Goal: Task Accomplishment & Management: Manage account settings

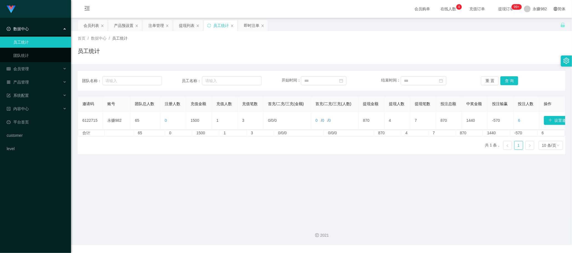
click at [322, 154] on div "邀请码 账号 团队总人数 注册人数 充值金额 充值人数 充值笔数 首充/二充/三充(金额) 首充/二充/三充(人数) 提现金额 提现人数 提现笔数 投注总额 …" at bounding box center [322, 125] width 488 height 58
click at [506, 82] on button "查 询" at bounding box center [509, 80] width 18 height 9
click at [352, 166] on main "关闭左侧 关闭右侧 关闭其它 刷新页面 会员列表 产品预设置 注单管理 提现列表 员工统计 即时注单 首页 / 数据中心 / 员工统计 / 员工统计 团队名称…" at bounding box center [321, 118] width 501 height 201
click at [507, 83] on button "查 询" at bounding box center [509, 80] width 18 height 9
click at [189, 25] on div "提现列表" at bounding box center [187, 25] width 16 height 11
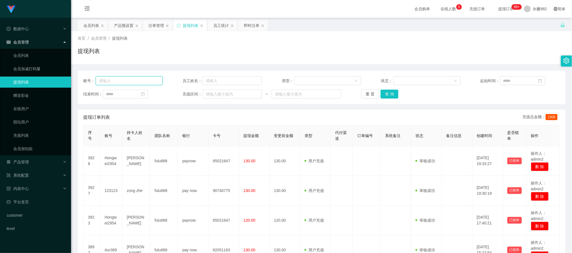
drag, startPoint x: 138, startPoint y: 79, endPoint x: 152, endPoint y: 82, distance: 14.1
click at [138, 79] on input "text" at bounding box center [129, 80] width 67 height 9
paste input "Hongwei2954"
type input "Hongwei2954"
click at [391, 93] on button "查 询" at bounding box center [389, 94] width 18 height 9
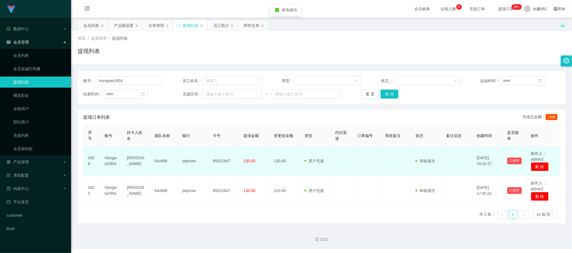
click at [135, 161] on td "[PERSON_NAME]" at bounding box center [136, 161] width 28 height 30
copy td "[PERSON_NAME]"
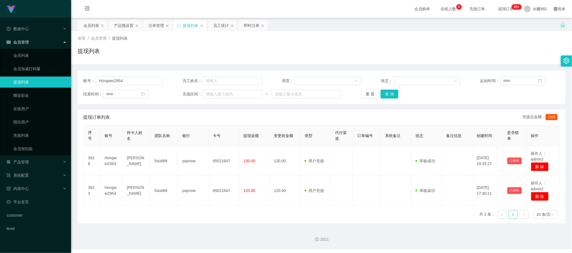
drag, startPoint x: 225, startPoint y: 156, endPoint x: 259, endPoint y: 137, distance: 38.6
click at [225, 156] on td "85021647" at bounding box center [223, 161] width 31 height 30
click at [384, 93] on button "查 询" at bounding box center [389, 94] width 18 height 9
click at [128, 84] on input "Hongwei2954" at bounding box center [129, 80] width 67 height 9
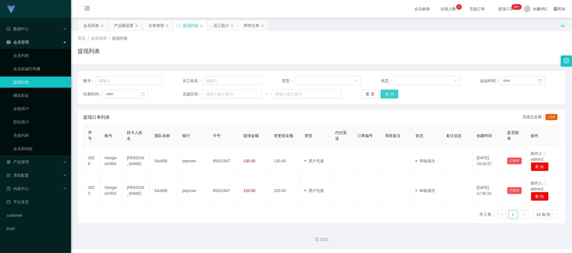
click at [387, 96] on button "查 询" at bounding box center [389, 94] width 18 height 9
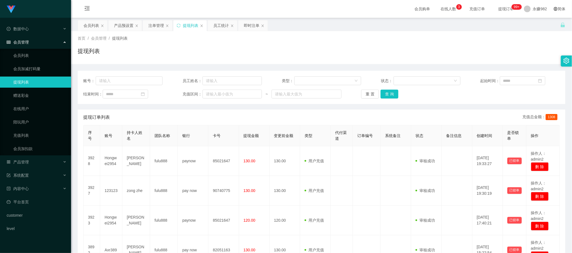
click at [288, 111] on div "提现订单列表 充值总金额： 1308" at bounding box center [321, 118] width 476 height 16
click at [391, 95] on button "查 询" at bounding box center [389, 94] width 18 height 9
drag, startPoint x: 354, startPoint y: 40, endPoint x: 363, endPoint y: 51, distance: 14.8
click at [354, 40] on div "首页 / 会员管理 / 提现列表 /" at bounding box center [322, 38] width 488 height 6
click at [390, 95] on button "查 询" at bounding box center [389, 94] width 18 height 9
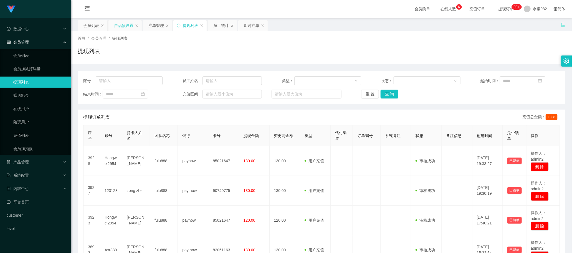
click at [118, 28] on div "产品预设置" at bounding box center [123, 25] width 19 height 11
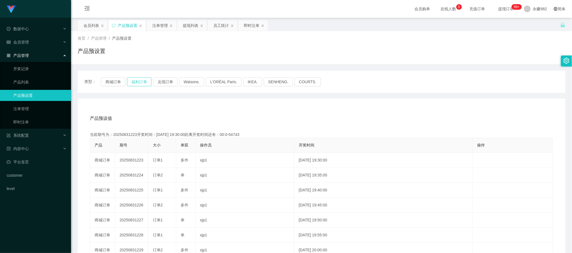
click at [141, 82] on button "福利订单" at bounding box center [139, 81] width 24 height 9
click at [141, 84] on button "福利订单" at bounding box center [139, 81] width 24 height 9
click at [162, 27] on div "注单管理" at bounding box center [160, 25] width 16 height 11
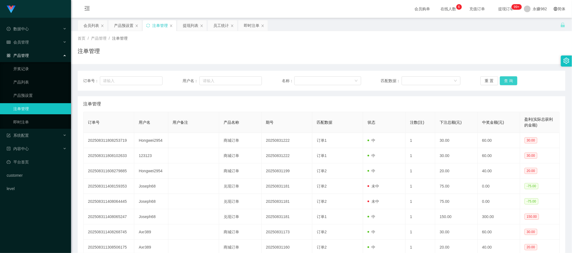
click at [502, 81] on button "查 询" at bounding box center [509, 80] width 18 height 9
click at [506, 81] on button "查 询" at bounding box center [509, 80] width 18 height 9
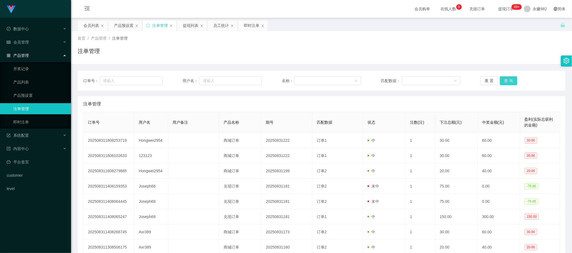
click at [506, 81] on button "查 询" at bounding box center [509, 80] width 18 height 9
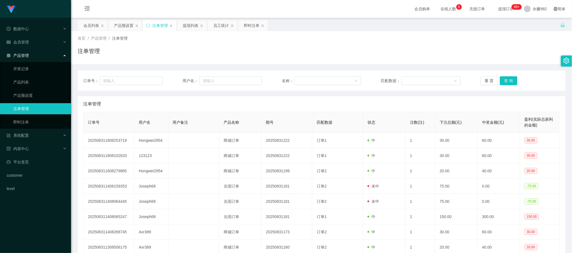
click at [330, 103] on div "注单管理" at bounding box center [321, 104] width 476 height 16
click at [505, 82] on button "查 询" at bounding box center [509, 80] width 18 height 9
click at [510, 85] on button "查 询" at bounding box center [509, 80] width 18 height 9
click at [510, 85] on div "重 置 查 询" at bounding box center [519, 80] width 79 height 9
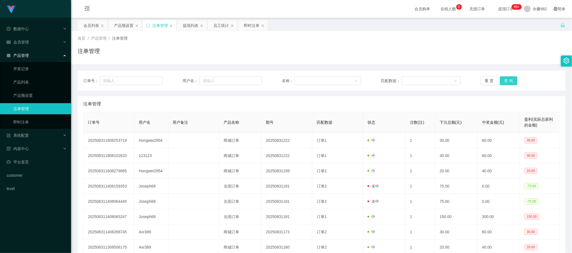
click at [510, 85] on button "查 询" at bounding box center [509, 80] width 18 height 9
click at [507, 82] on button "查 询" at bounding box center [509, 80] width 18 height 9
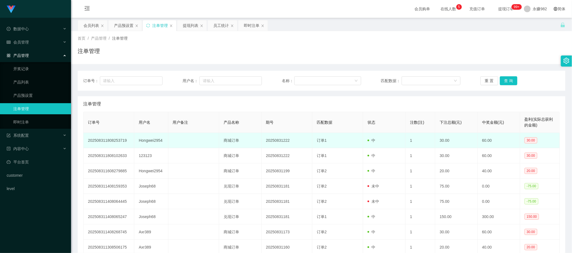
click at [331, 147] on td "订单1" at bounding box center [337, 140] width 51 height 15
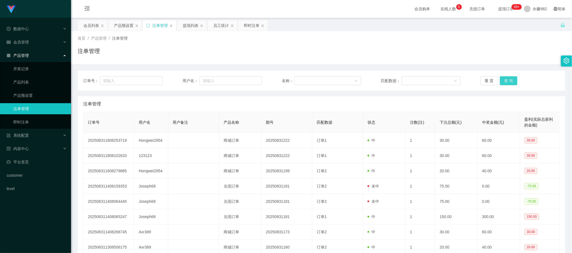
click at [505, 83] on button "查 询" at bounding box center [509, 80] width 18 height 9
click at [334, 112] on table "订单号 用户名 用户备注 产品名称 期号 匹配数据 状态 注数(注) 下注总额(元) 中奖金额(元) 盈利(实际总获利的金额) 202508311808253…" at bounding box center [321, 199] width 476 height 174
click at [505, 78] on button "查 询" at bounding box center [509, 80] width 18 height 9
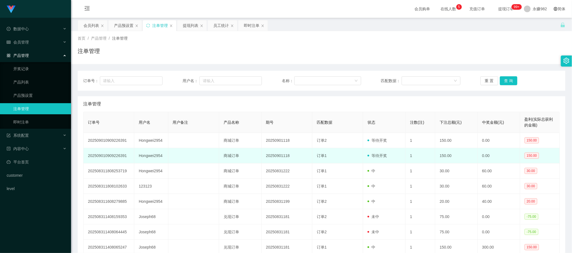
click at [150, 156] on td "Hongwei2954" at bounding box center [151, 155] width 34 height 15
click at [262, 154] on td "20250901118" at bounding box center [287, 155] width 51 height 15
click at [159, 154] on td "Hongwei2954" at bounding box center [151, 155] width 34 height 15
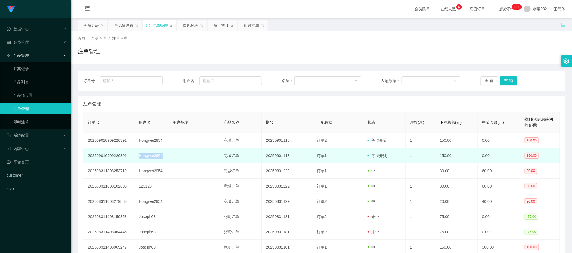
copy td "Hongwei2954"
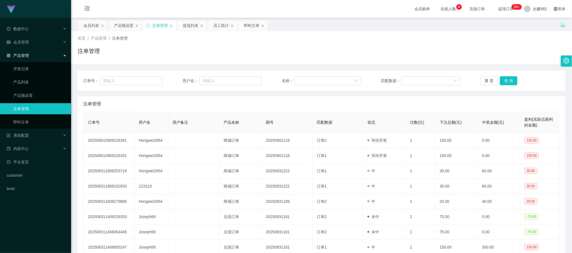
click at [342, 98] on div "注单管理" at bounding box center [321, 104] width 476 height 16
click at [508, 80] on button "查 询" at bounding box center [509, 80] width 18 height 9
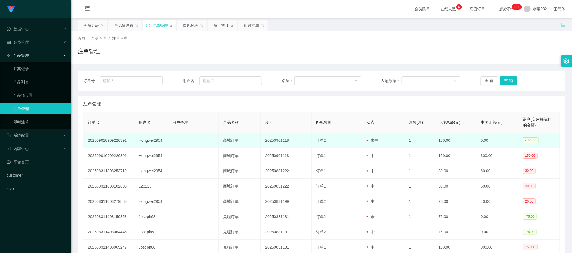
click at [153, 141] on td "Hongwei2954" at bounding box center [151, 140] width 34 height 15
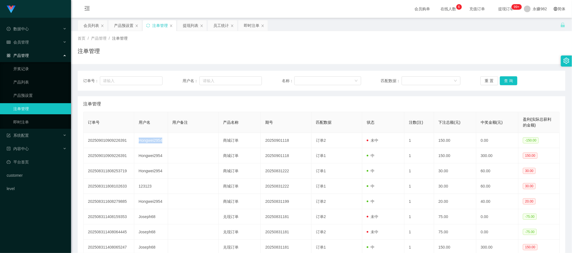
copy td "Hongwei2954"
click at [336, 100] on div "注单管理" at bounding box center [321, 104] width 476 height 16
click at [509, 82] on button "查 询" at bounding box center [509, 80] width 18 height 9
click at [195, 25] on div "提现列表" at bounding box center [191, 25] width 16 height 11
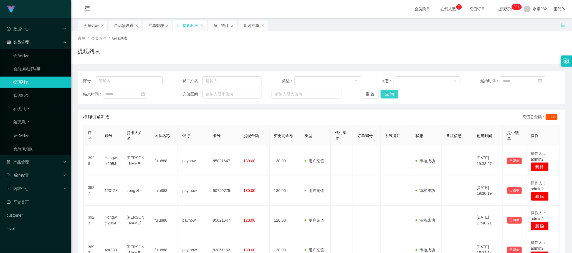
click at [390, 93] on button "查 询" at bounding box center [389, 94] width 18 height 9
click at [149, 28] on div "注单管理" at bounding box center [156, 25] width 16 height 11
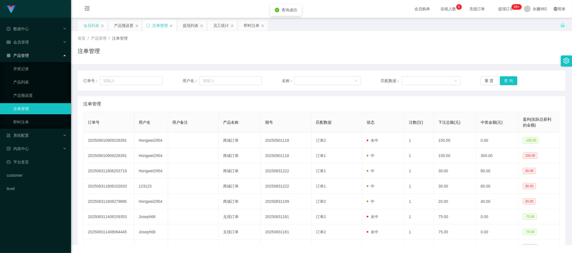
click at [90, 25] on div "会员列表" at bounding box center [91, 25] width 16 height 11
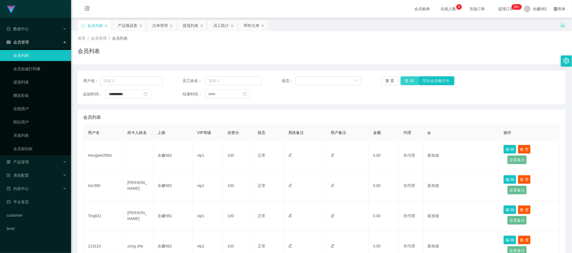
click at [402, 85] on button "查 询" at bounding box center [409, 80] width 18 height 9
click at [141, 95] on input "**********" at bounding box center [127, 94] width 45 height 9
type input "*"
click at [405, 82] on button "查 询" at bounding box center [409, 80] width 18 height 9
drag, startPoint x: 215, startPoint y: 28, endPoint x: 232, endPoint y: 36, distance: 18.2
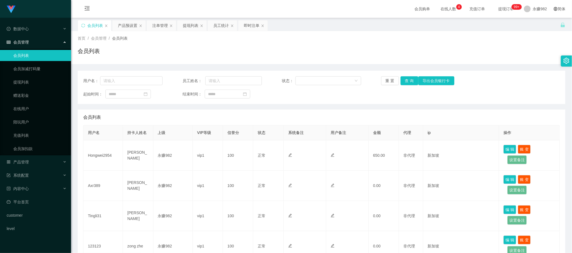
click at [215, 28] on div "员工统计" at bounding box center [221, 25] width 16 height 11
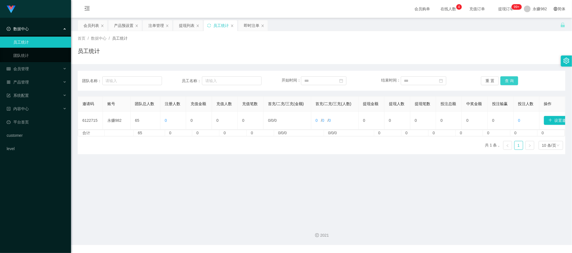
click at [512, 84] on button "查 询" at bounding box center [509, 80] width 18 height 9
click at [510, 83] on button "查 询" at bounding box center [509, 80] width 18 height 9
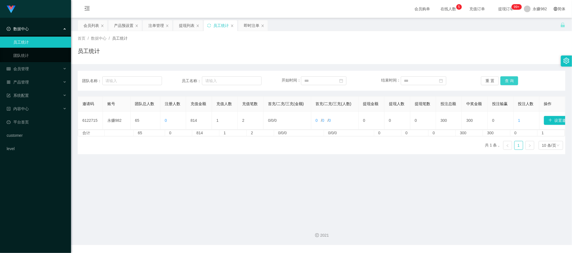
click at [510, 83] on button "查 询" at bounding box center [509, 80] width 18 height 9
click at [231, 26] on icon "图标: close" at bounding box center [231, 25] width 3 height 3
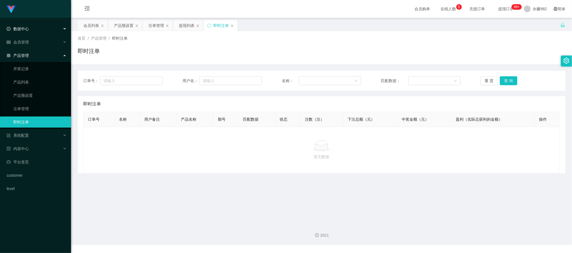
click at [26, 28] on span "数据中心" at bounding box center [18, 29] width 22 height 4
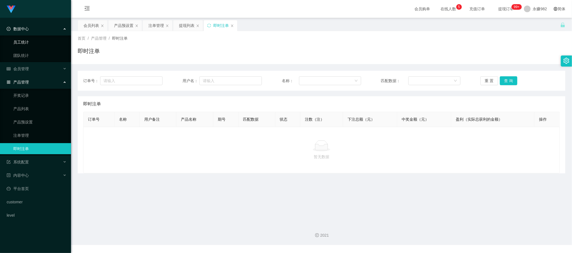
click at [28, 40] on link "员工统计" at bounding box center [39, 42] width 53 height 11
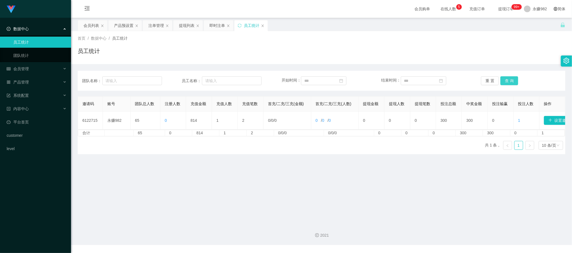
click at [507, 83] on button "查 询" at bounding box center [509, 80] width 18 height 9
click at [229, 80] on input "text" at bounding box center [232, 80] width 60 height 9
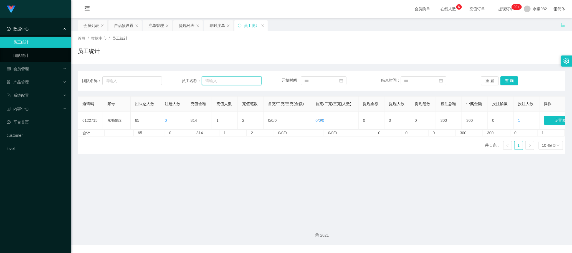
paste input "xiaotao123"
type input "xiaotao123"
click at [512, 80] on button "查 询" at bounding box center [509, 80] width 18 height 9
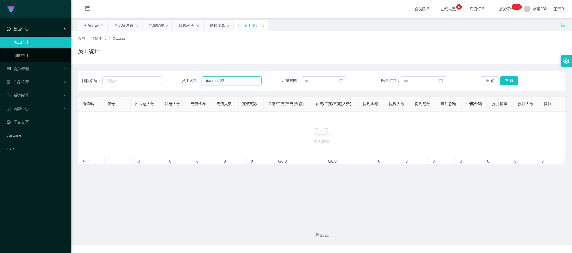
click at [236, 85] on input "xiaotao123" at bounding box center [232, 80] width 60 height 9
click at [504, 81] on button "查 询" at bounding box center [509, 80] width 18 height 9
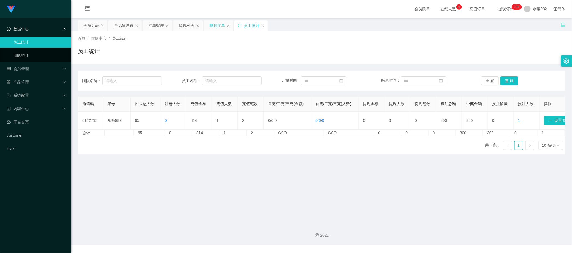
click at [216, 29] on div "即时注单" at bounding box center [217, 25] width 16 height 11
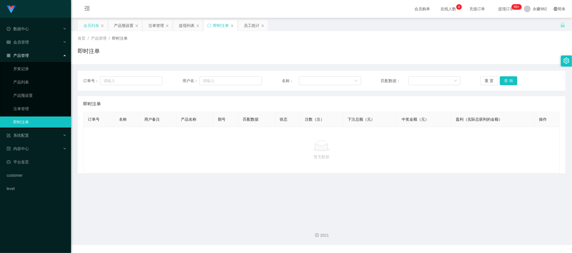
click at [89, 26] on div "会员列表" at bounding box center [91, 25] width 16 height 11
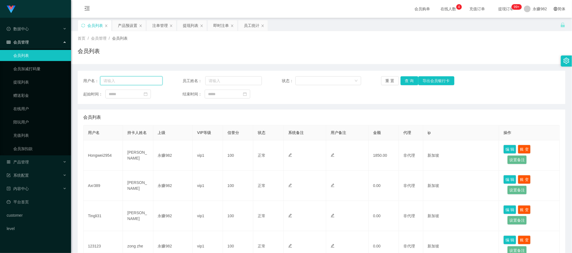
drag, startPoint x: 131, startPoint y: 81, endPoint x: 151, endPoint y: 83, distance: 20.6
click at [131, 81] on input "text" at bounding box center [131, 80] width 62 height 9
paste input "xiaotao123"
type input "xiaotao123"
click at [405, 82] on button "查 询" at bounding box center [409, 80] width 18 height 9
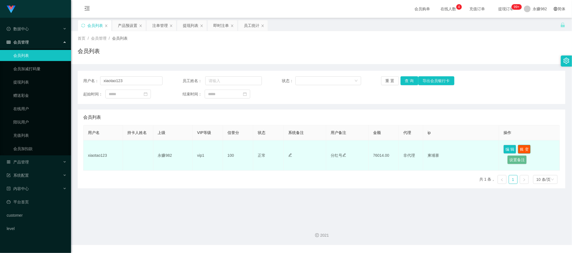
click at [526, 150] on button "账 变" at bounding box center [524, 149] width 13 height 9
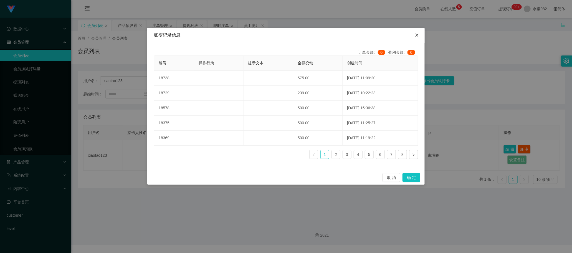
click at [417, 34] on icon "图标: close" at bounding box center [417, 35] width 4 height 4
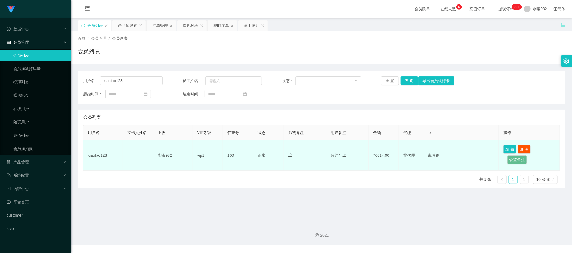
click at [131, 162] on td at bounding box center [138, 155] width 30 height 30
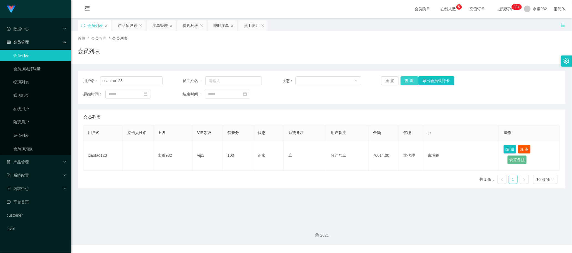
click at [408, 82] on button "查 询" at bounding box center [409, 80] width 18 height 9
click at [250, 26] on div "员工统计" at bounding box center [252, 25] width 16 height 11
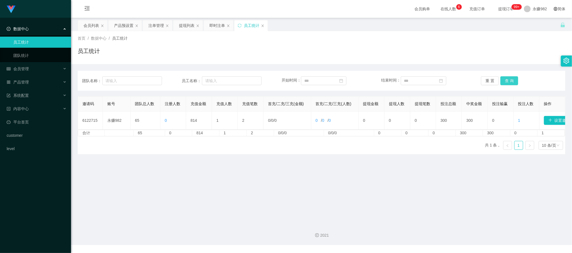
click at [508, 80] on button "查 询" at bounding box center [509, 80] width 18 height 9
drag, startPoint x: 350, startPoint y: 199, endPoint x: 359, endPoint y: 194, distance: 10.6
click at [350, 199] on main "关闭左侧 关闭右侧 关闭其它 刷新页面 会员列表 产品预设置 注单管理 提现列表 即时注单 员工统计 首页 / 数据中心 / 员工统计 / 员工统计 团队名称…" at bounding box center [321, 118] width 501 height 201
click at [503, 84] on button "查 询" at bounding box center [509, 80] width 18 height 9
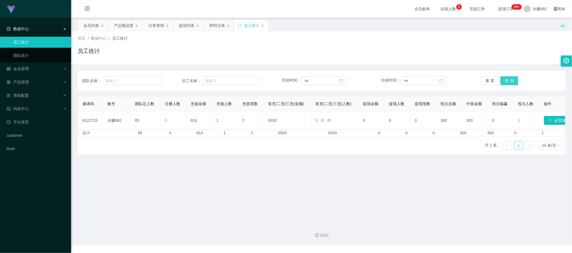
click at [502, 82] on button "查 询" at bounding box center [509, 80] width 18 height 9
click at [467, 11] on span "充值订单" at bounding box center [477, 9] width 21 height 4
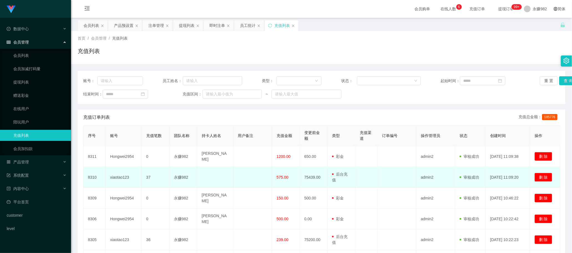
click at [288, 178] on td "575.00" at bounding box center [286, 177] width 28 height 21
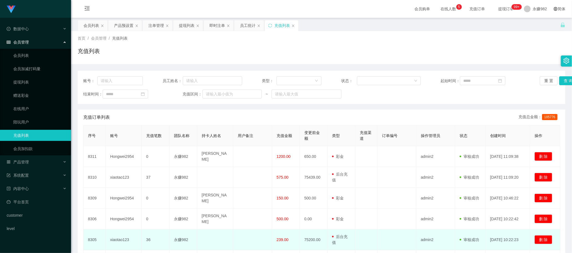
click at [279, 237] on span "239.00" at bounding box center [282, 239] width 12 height 4
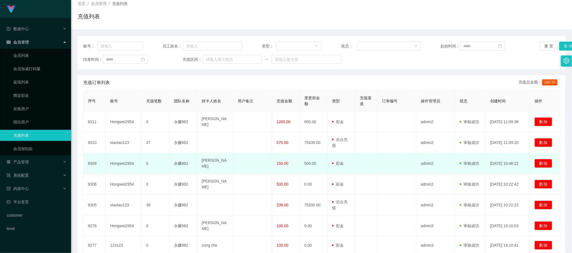
click at [222, 167] on td "[PERSON_NAME]" at bounding box center [215, 163] width 36 height 21
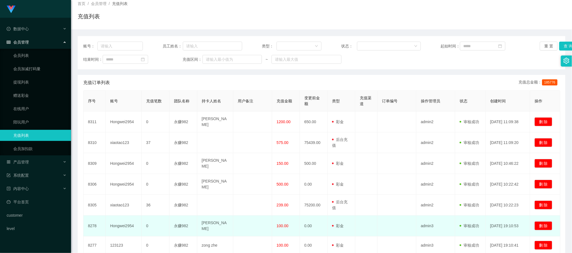
click at [378, 222] on td at bounding box center [396, 225] width 39 height 21
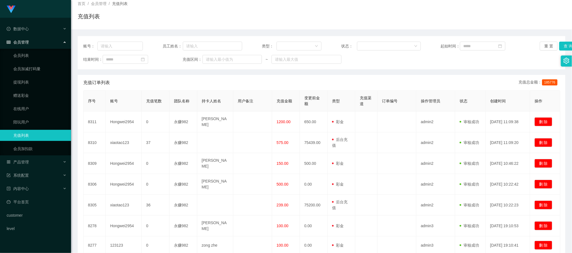
click at [158, 97] on th "充值笔数" at bounding box center [156, 101] width 28 height 21
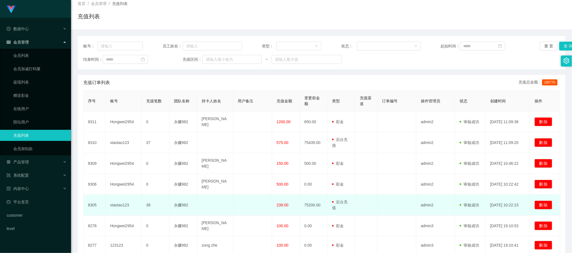
click at [325, 195] on td "75200.00" at bounding box center [314, 205] width 28 height 21
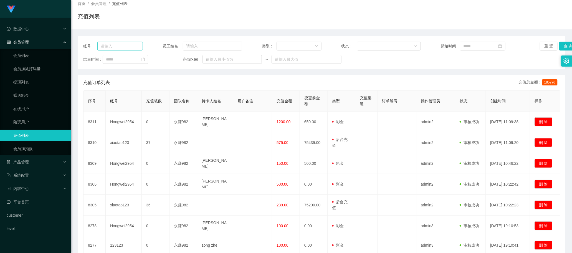
scroll to position [0, 0]
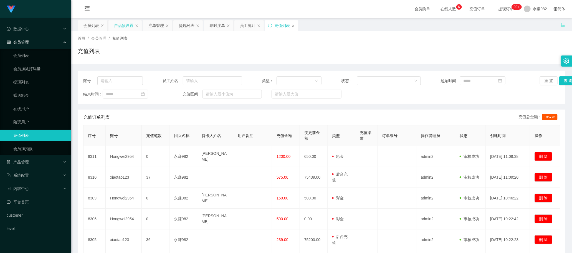
click at [120, 27] on div "产品预设置" at bounding box center [123, 25] width 19 height 11
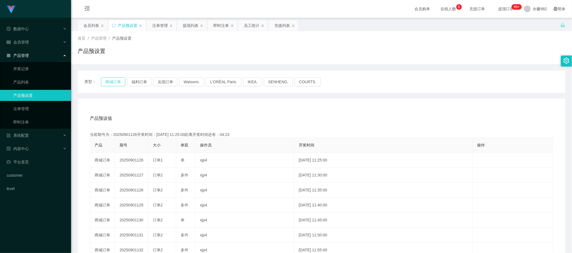
click at [113, 78] on button "商城订单" at bounding box center [113, 81] width 24 height 9
click at [139, 82] on button "福利订单" at bounding box center [139, 81] width 24 height 9
click at [135, 79] on button "福利订单" at bounding box center [139, 81] width 24 height 9
click at [156, 25] on div "注单管理" at bounding box center [160, 25] width 16 height 11
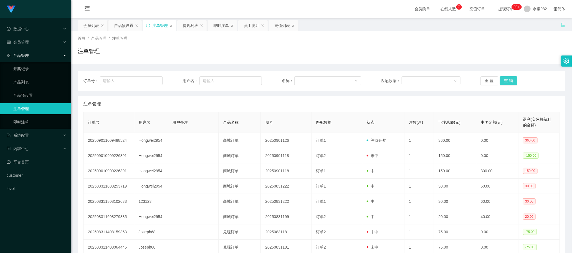
click at [508, 78] on button "查 询" at bounding box center [509, 80] width 18 height 9
click at [507, 78] on button "查 询" at bounding box center [509, 80] width 18 height 9
click at [119, 27] on div "产品预设置" at bounding box center [123, 25] width 19 height 11
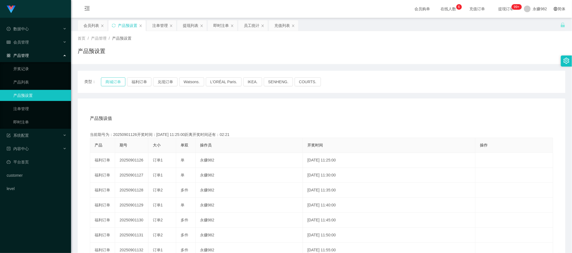
click at [115, 81] on button "商城订单" at bounding box center [113, 81] width 24 height 9
click at [161, 22] on div "注单管理" at bounding box center [160, 25] width 16 height 11
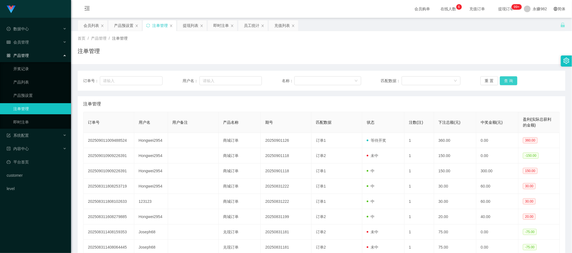
click at [504, 79] on button "查 询" at bounding box center [509, 80] width 18 height 9
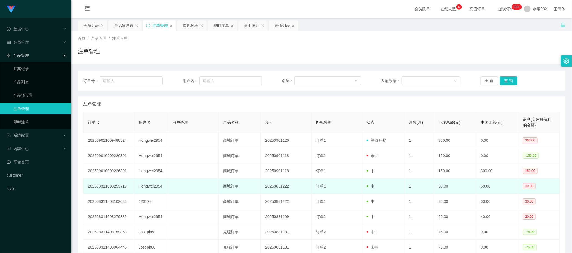
click at [250, 187] on td "商城订单" at bounding box center [240, 186] width 42 height 15
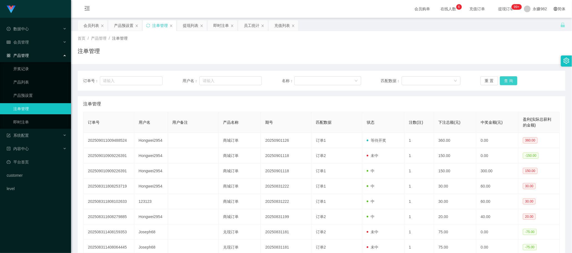
click at [509, 76] on button "查 询" at bounding box center [509, 80] width 18 height 9
click at [509, 77] on button "查 询" at bounding box center [509, 80] width 18 height 9
drag, startPoint x: 229, startPoint y: 125, endPoint x: 325, endPoint y: 125, distance: 96.0
click at [229, 125] on th "产品名称" at bounding box center [240, 122] width 42 height 21
drag, startPoint x: 505, startPoint y: 74, endPoint x: 504, endPoint y: 78, distance: 4.5
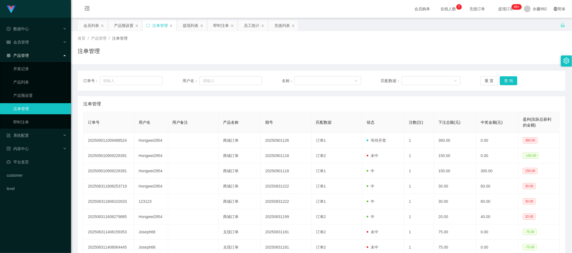
click at [505, 74] on div "订单号： 用户名： 名称： 匹配数据： 重 置 查 询" at bounding box center [322, 81] width 488 height 20
click at [504, 78] on button "查 询" at bounding box center [509, 80] width 18 height 9
click at [504, 81] on button "查 询" at bounding box center [509, 80] width 18 height 9
click at [505, 81] on button "查 询" at bounding box center [509, 80] width 18 height 9
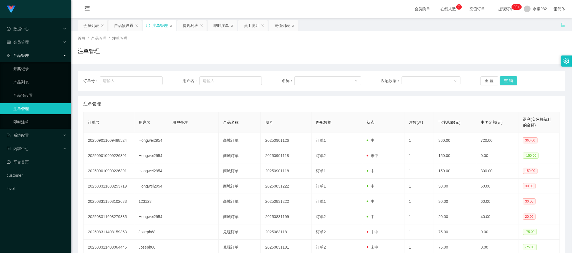
click at [505, 81] on button "查 询" at bounding box center [509, 80] width 18 height 9
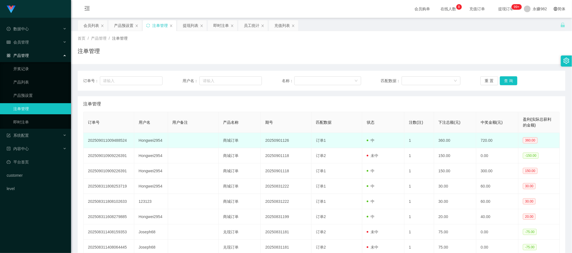
click at [245, 138] on td "商城订单" at bounding box center [240, 140] width 42 height 15
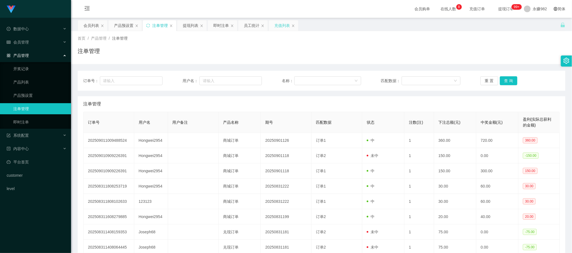
click at [278, 28] on div "充值列表" at bounding box center [282, 25] width 16 height 11
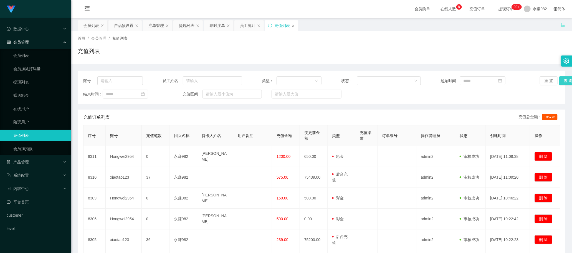
click at [565, 79] on button "查 询" at bounding box center [568, 80] width 18 height 9
click at [252, 30] on div "员工统计" at bounding box center [248, 25] width 16 height 11
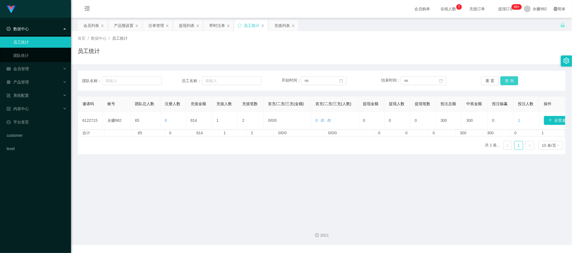
click at [506, 83] on button "查 询" at bounding box center [509, 80] width 18 height 9
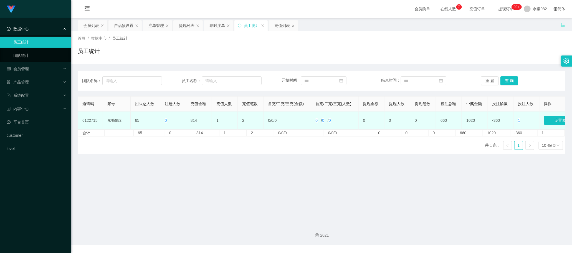
drag, startPoint x: 275, startPoint y: 156, endPoint x: 302, endPoint y: 129, distance: 37.7
click at [275, 154] on div "邀请码 账号 团队总人数 注册人数 充值金额 充值人数 充值笔数 首充/二充/三充(金额) 首充/二充/三充(人数) 提现金额 提现人数 提现笔数 投注总额 …" at bounding box center [322, 125] width 488 height 58
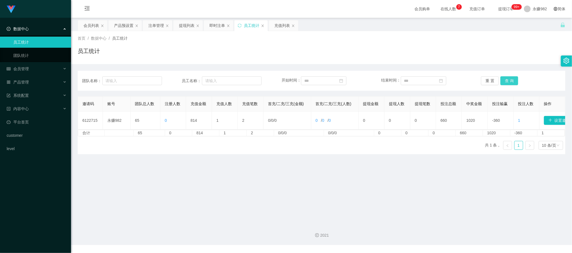
click at [505, 81] on button "查 询" at bounding box center [509, 80] width 18 height 9
click at [123, 26] on div "产品预设置" at bounding box center [123, 25] width 19 height 11
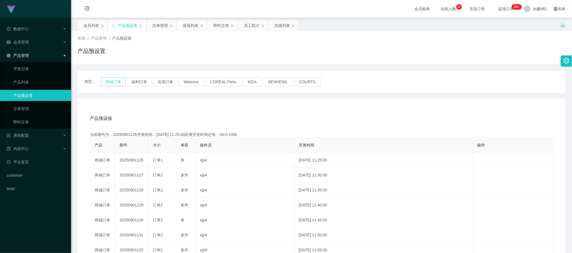
click at [120, 81] on button "商城订单" at bounding box center [113, 81] width 24 height 9
click at [116, 81] on button "商城订单" at bounding box center [113, 81] width 24 height 9
click at [134, 80] on button "福利订单" at bounding box center [139, 81] width 24 height 9
click at [141, 83] on button "福利订单" at bounding box center [139, 81] width 24 height 9
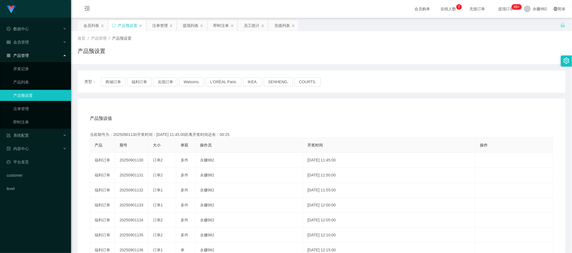
click at [347, 116] on div "产品预设值 添加期号" at bounding box center [321, 119] width 463 height 16
click at [247, 102] on div "产品预设值 添加期号 当前期号为：20250901130开奖时间：[DATE] 11:45:00距离开奖时间还有：00:15 产品 期号 大小 单双 操作员 …" at bounding box center [322, 212] width 488 height 229
click at [135, 82] on button "福利订单" at bounding box center [139, 81] width 24 height 9
click at [309, 116] on div "产品预设值 添加期号" at bounding box center [321, 119] width 463 height 16
click at [156, 27] on div "注单管理" at bounding box center [160, 25] width 16 height 11
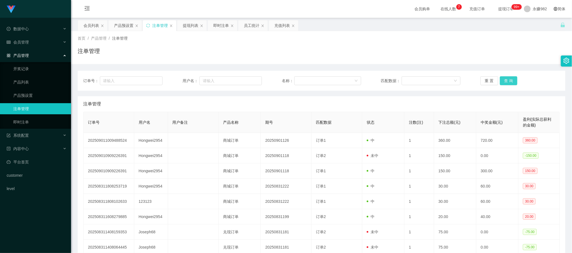
click at [502, 82] on button "查 询" at bounding box center [509, 80] width 18 height 9
click at [206, 109] on div "注单管理" at bounding box center [321, 104] width 476 height 16
click at [508, 81] on button "查 询" at bounding box center [509, 80] width 18 height 9
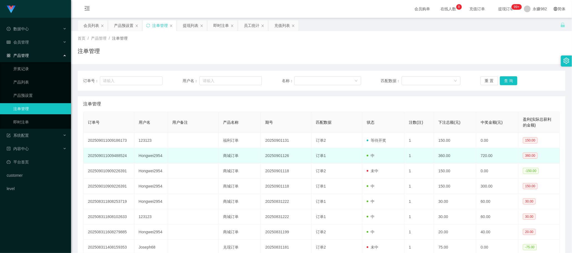
click at [327, 150] on td "订单1" at bounding box center [336, 155] width 51 height 15
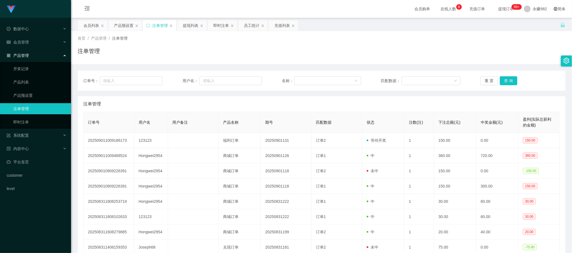
click at [329, 106] on div "注单管理" at bounding box center [321, 104] width 476 height 16
click at [511, 78] on button "查 询" at bounding box center [509, 80] width 18 height 9
click at [368, 96] on div "注单管理" at bounding box center [321, 104] width 476 height 16
click at [501, 80] on button "查 询" at bounding box center [509, 80] width 18 height 9
click at [252, 27] on div "员工统计" at bounding box center [252, 25] width 16 height 11
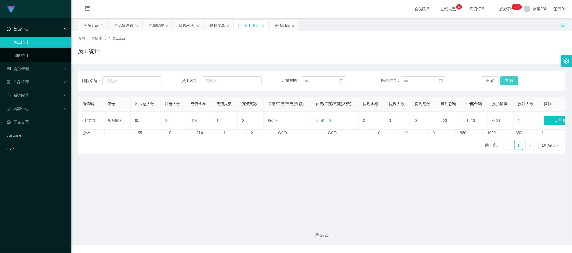
click at [509, 82] on button "查 询" at bounding box center [509, 80] width 18 height 9
click at [128, 24] on div "产品预设置" at bounding box center [123, 25] width 19 height 11
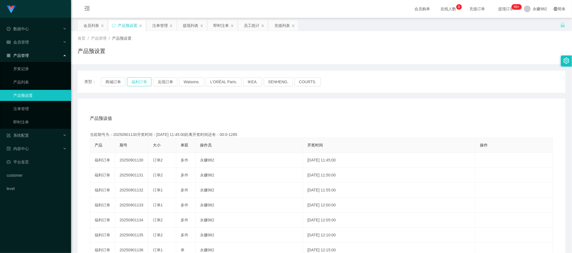
click at [132, 82] on button "福利订单" at bounding box center [139, 81] width 24 height 9
drag, startPoint x: 163, startPoint y: 24, endPoint x: 166, endPoint y: 26, distance: 3.9
click at [163, 24] on div "注单管理" at bounding box center [160, 25] width 16 height 11
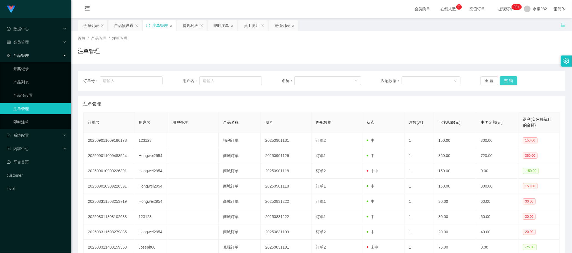
click at [503, 80] on button "查 询" at bounding box center [509, 80] width 18 height 9
click at [304, 109] on div "注单管理" at bounding box center [321, 104] width 476 height 16
click at [501, 81] on button "查 询" at bounding box center [509, 80] width 18 height 9
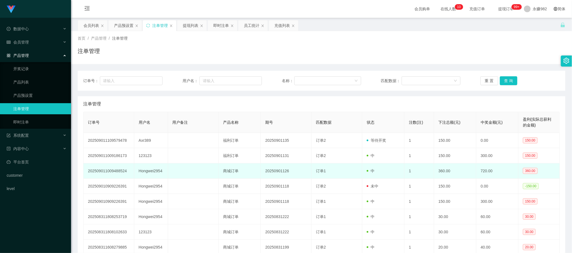
drag, startPoint x: 290, startPoint y: 175, endPoint x: 303, endPoint y: 174, distance: 12.3
click at [290, 175] on td "20250901126" at bounding box center [286, 170] width 51 height 15
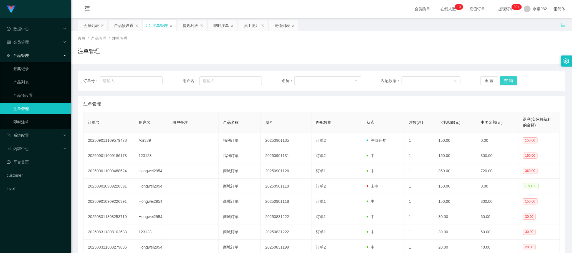
click at [506, 82] on button "查 询" at bounding box center [509, 80] width 18 height 9
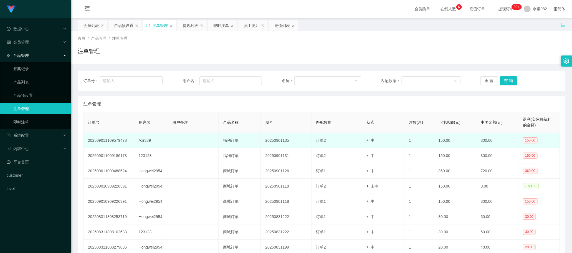
click at [331, 139] on td "订单2" at bounding box center [336, 140] width 51 height 15
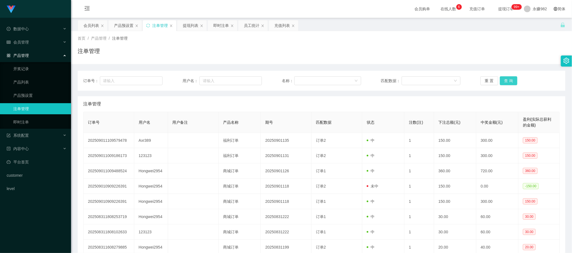
click at [505, 82] on button "查 询" at bounding box center [509, 80] width 18 height 9
click at [260, 109] on div "注单管理" at bounding box center [321, 104] width 476 height 16
click at [502, 81] on button "查 询" at bounding box center [509, 80] width 18 height 9
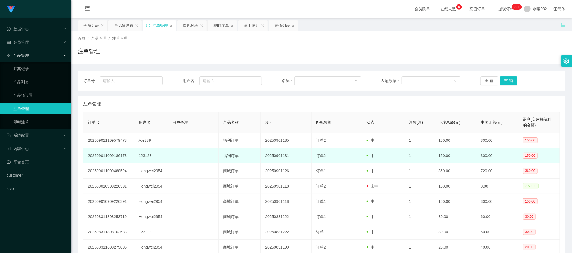
click at [300, 149] on td "20250901131" at bounding box center [286, 155] width 51 height 15
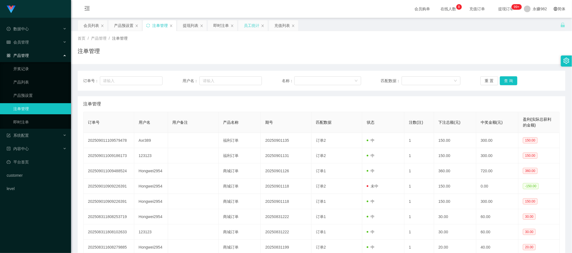
click at [252, 28] on div "员工统计" at bounding box center [252, 25] width 16 height 11
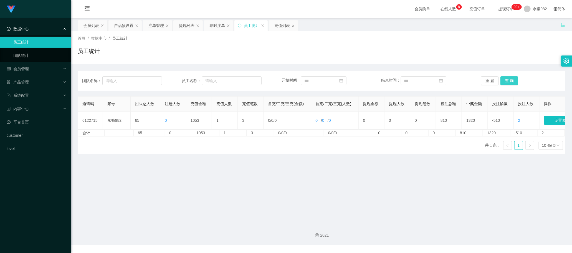
click at [505, 79] on button "查 询" at bounding box center [509, 80] width 18 height 9
click at [320, 165] on main "关闭左侧 关闭右侧 关闭其它 刷新页面 会员列表 产品预设置 注单管理 提现列表 即时注单 员工统计 充值列表 首页 / 数据中心 / 员工统计 / 员工统计…" at bounding box center [321, 118] width 501 height 201
click at [505, 82] on button "查 询" at bounding box center [509, 80] width 18 height 9
click at [117, 21] on div "产品预设置" at bounding box center [123, 25] width 19 height 11
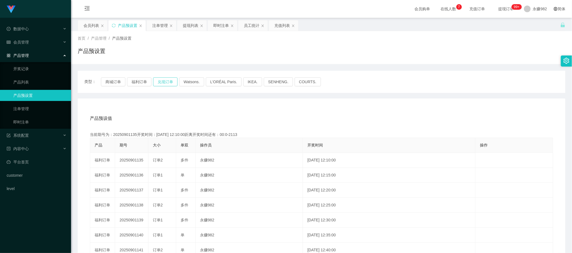
click at [168, 84] on button "兑现订单" at bounding box center [165, 81] width 24 height 9
click at [165, 81] on button "兑现订单" at bounding box center [165, 81] width 24 height 9
click at [164, 83] on button "兑现订单" at bounding box center [165, 81] width 24 height 9
click at [159, 27] on div "注单管理" at bounding box center [160, 25] width 16 height 11
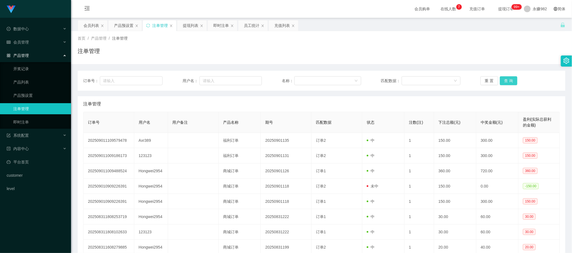
click at [510, 80] on button "查 询" at bounding box center [509, 80] width 18 height 9
click at [510, 80] on div "重 置 查 询" at bounding box center [519, 80] width 79 height 9
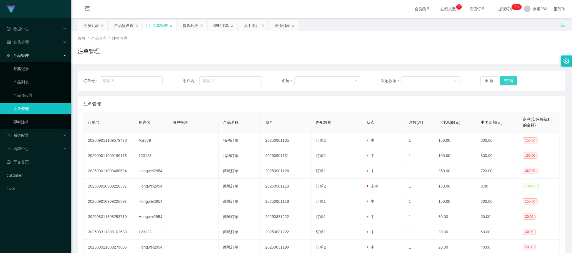
click at [510, 80] on button "查 询" at bounding box center [509, 80] width 18 height 9
click at [511, 81] on button "查 询" at bounding box center [509, 80] width 18 height 9
click at [506, 79] on button "查 询" at bounding box center [509, 80] width 18 height 9
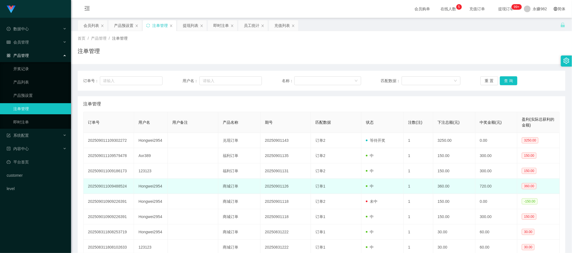
click at [346, 186] on td "订单1" at bounding box center [336, 186] width 50 height 15
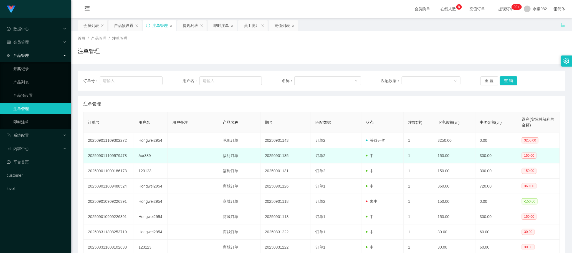
drag, startPoint x: 230, startPoint y: 156, endPoint x: 245, endPoint y: 153, distance: 15.2
click at [230, 156] on td "福利订单" at bounding box center [239, 155] width 42 height 15
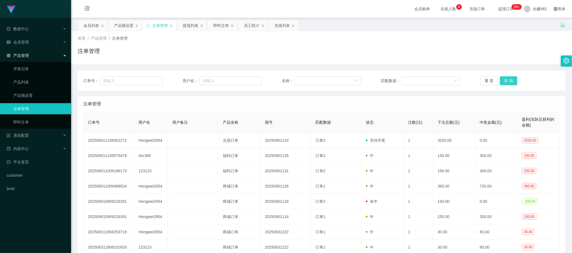
click at [514, 78] on button "查 询" at bounding box center [509, 80] width 18 height 9
click at [506, 82] on button "查 询" at bounding box center [509, 80] width 18 height 9
click at [258, 100] on div "注单管理" at bounding box center [321, 104] width 476 height 16
click at [250, 25] on div "员工统计" at bounding box center [252, 25] width 16 height 11
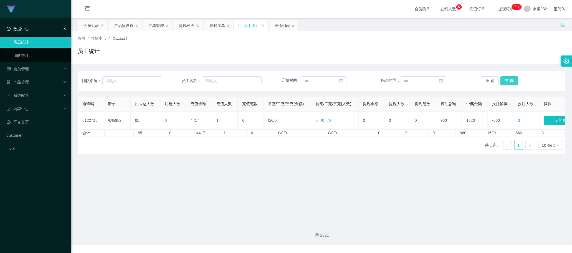
click at [511, 79] on button "查 询" at bounding box center [509, 80] width 18 height 9
click at [285, 168] on main "关闭左侧 关闭右侧 关闭其它 刷新页面 会员列表 产品预设置 注单管理 提现列表 即时注单 员工统计 充值列表 首页 / 数据中心 / 员工统计 / 员工统计…" at bounding box center [321, 118] width 501 height 201
click at [509, 82] on button "查 询" at bounding box center [509, 80] width 18 height 9
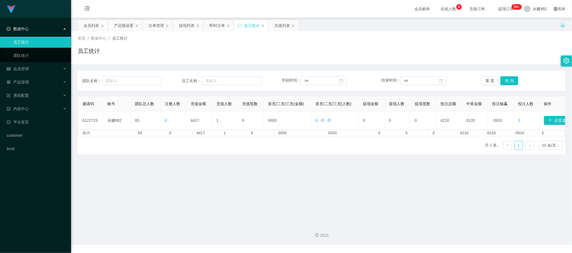
drag, startPoint x: 335, startPoint y: 194, endPoint x: 349, endPoint y: 177, distance: 21.7
click at [335, 194] on main "关闭左侧 关闭右侧 关闭其它 刷新页面 会员列表 产品预设置 注单管理 提现列表 即时注单 员工统计 充值列表 首页 / 数据中心 / 员工统计 / 员工统计…" at bounding box center [321, 118] width 501 height 201
click at [509, 83] on button "查 询" at bounding box center [509, 80] width 18 height 9
click at [212, 26] on div "即时注单" at bounding box center [217, 25] width 16 height 11
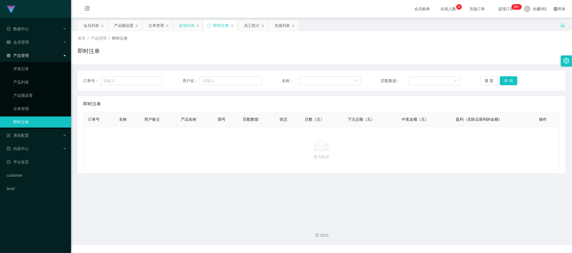
click at [190, 27] on div "提现列表" at bounding box center [187, 25] width 16 height 11
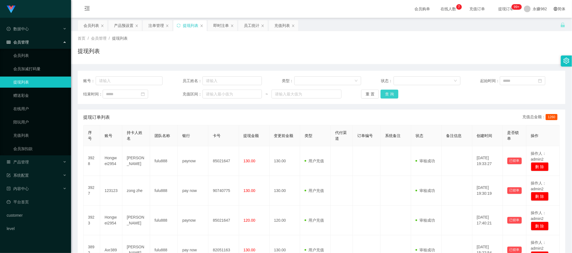
click at [383, 92] on button "查 询" at bounding box center [389, 94] width 18 height 9
click at [330, 119] on div "提现订单列表 充值总金额： 1260" at bounding box center [321, 118] width 476 height 16
click at [388, 92] on button "查 询" at bounding box center [389, 94] width 18 height 9
click at [82, 28] on div "会员列表" at bounding box center [92, 25] width 29 height 11
click at [391, 92] on button "查 询" at bounding box center [389, 94] width 18 height 9
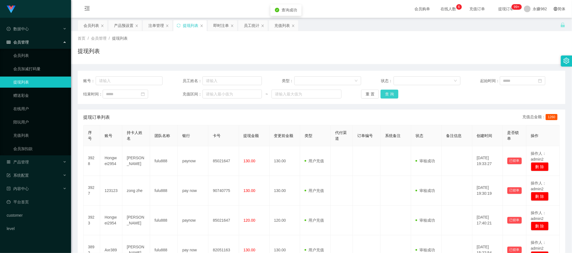
click at [391, 92] on button "查 询" at bounding box center [389, 94] width 18 height 9
click at [391, 93] on button "查 询" at bounding box center [389, 94] width 18 height 9
click at [85, 26] on div "会员列表" at bounding box center [91, 25] width 16 height 11
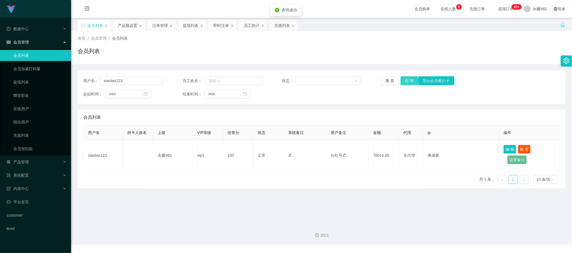
click at [411, 80] on button "查 询" at bounding box center [409, 80] width 18 height 9
click at [136, 82] on input "xiaotao123" at bounding box center [131, 80] width 62 height 9
click at [404, 77] on button "查 询" at bounding box center [409, 80] width 18 height 9
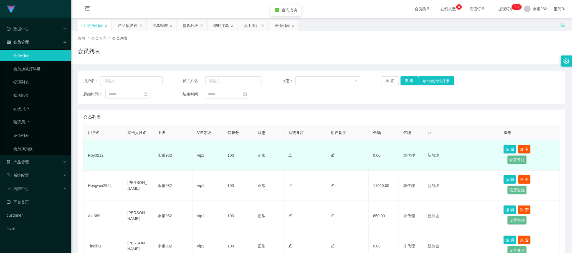
click at [95, 153] on td "Roy0212" at bounding box center [102, 155] width 39 height 30
drag, startPoint x: 95, startPoint y: 153, endPoint x: 177, endPoint y: 153, distance: 81.8
click at [95, 153] on td "Roy0212" at bounding box center [102, 155] width 39 height 30
copy td "Roy0212"
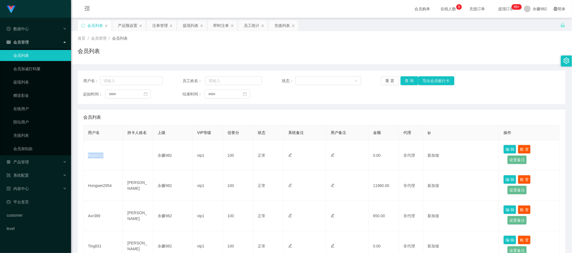
drag, startPoint x: 125, startPoint y: 26, endPoint x: 135, endPoint y: 33, distance: 12.2
click at [125, 26] on div "产品预设置" at bounding box center [127, 25] width 19 height 11
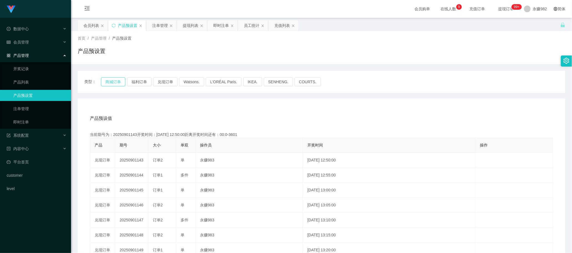
click at [115, 80] on button "商城订单" at bounding box center [113, 81] width 24 height 9
click at [113, 82] on button "商城订单" at bounding box center [113, 81] width 24 height 9
click at [265, 110] on div "产品预设值 添加期号 当前期号为：20250901156开奖时间：[DATE] 13:55:00距离开奖时间还有：03:54 产品 期号 大小 单双 操作员 …" at bounding box center [322, 212] width 488 height 229
click at [159, 29] on div "注单管理" at bounding box center [160, 25] width 16 height 11
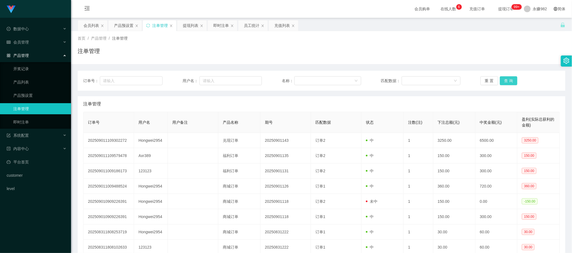
click at [507, 81] on button "查 询" at bounding box center [509, 80] width 18 height 9
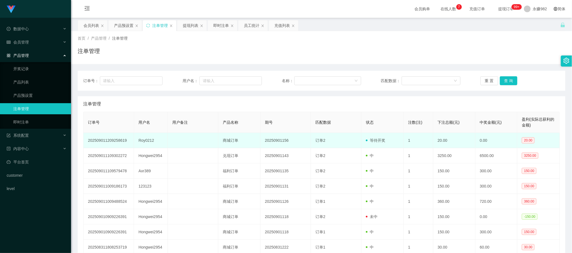
click at [326, 133] on td "订单2" at bounding box center [336, 140] width 50 height 15
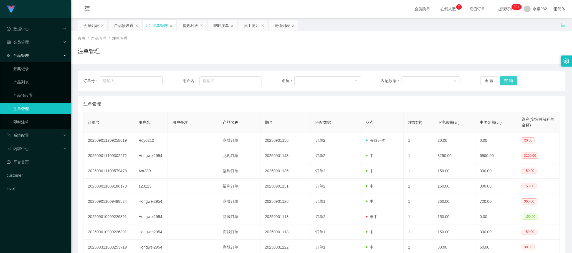
click at [509, 81] on button "查 询" at bounding box center [509, 80] width 18 height 9
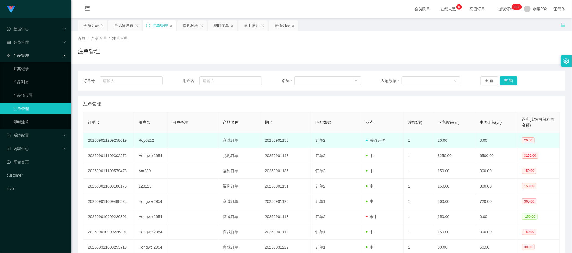
click at [140, 139] on td "Roy0212" at bounding box center [151, 140] width 34 height 15
copy td "Roy0212"
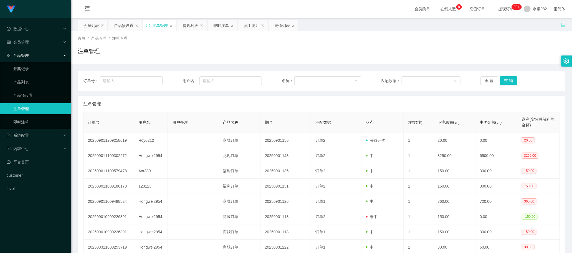
click at [346, 103] on div "注单管理" at bounding box center [321, 104] width 476 height 16
click at [505, 84] on button "查 询" at bounding box center [509, 80] width 18 height 9
click at [186, 28] on div "提现列表" at bounding box center [191, 25] width 16 height 11
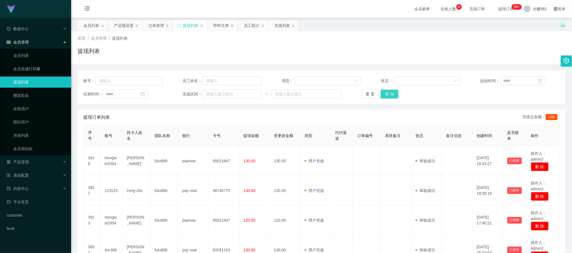
click at [382, 94] on button "查 询" at bounding box center [389, 94] width 18 height 9
click at [280, 29] on div "充值列表" at bounding box center [282, 25] width 16 height 11
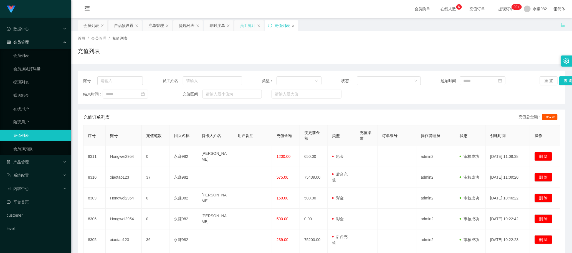
click at [243, 29] on div "员工统计" at bounding box center [248, 25] width 16 height 11
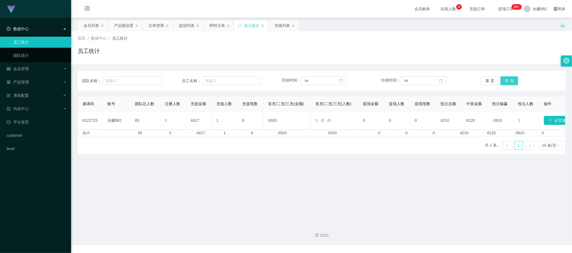
click at [505, 77] on button "查 询" at bounding box center [509, 80] width 18 height 9
click at [186, 26] on div "提现列表" at bounding box center [187, 25] width 16 height 11
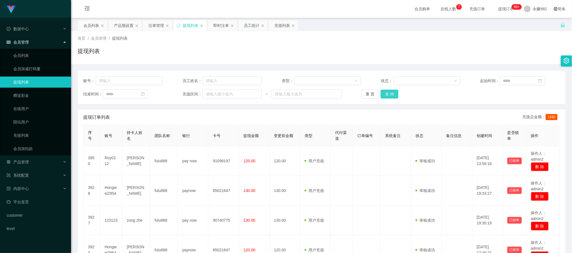
click at [381, 95] on button "查 询" at bounding box center [389, 94] width 18 height 9
click at [356, 114] on div "提现订单列表 充值总金额： 1260" at bounding box center [321, 118] width 476 height 16
click at [395, 93] on button "查 询" at bounding box center [389, 94] width 18 height 9
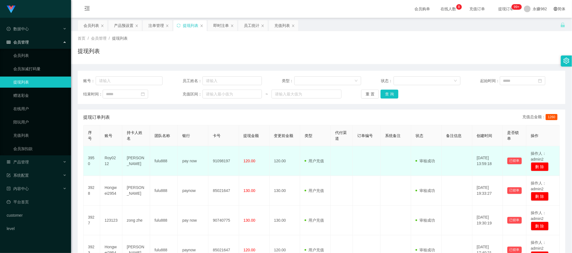
drag, startPoint x: 347, startPoint y: 177, endPoint x: 361, endPoint y: 158, distance: 23.4
click at [347, 177] on td at bounding box center [342, 191] width 22 height 30
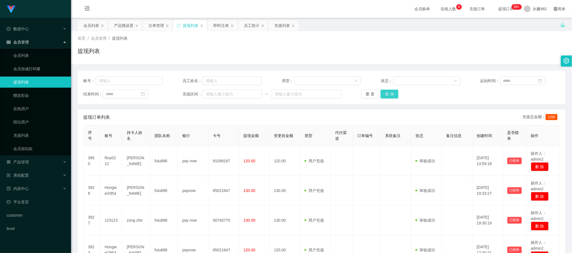
click at [383, 92] on button "查 询" at bounding box center [389, 94] width 18 height 9
click at [90, 23] on div "会员列表" at bounding box center [91, 25] width 16 height 11
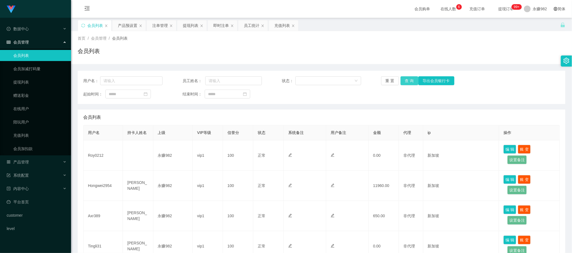
click at [405, 80] on button "查 询" at bounding box center [409, 80] width 18 height 9
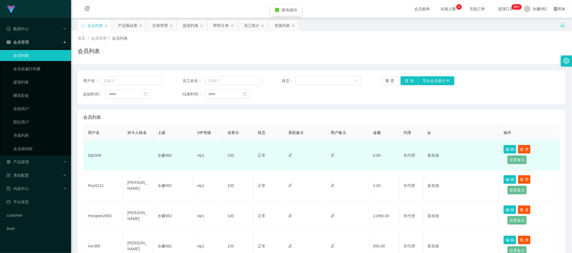
click at [89, 155] on td "Dtjz008" at bounding box center [102, 155] width 39 height 30
copy td "Dtjz008"
click at [93, 154] on td "Dtjz008" at bounding box center [102, 155] width 39 height 30
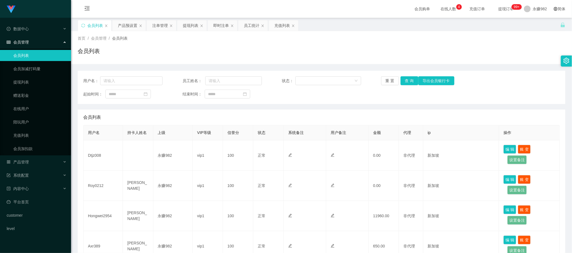
click at [247, 116] on div "会员列表" at bounding box center [321, 118] width 476 height 16
click at [409, 78] on button "查 询" at bounding box center [409, 80] width 18 height 9
click at [132, 28] on div "产品预设置" at bounding box center [127, 25] width 19 height 11
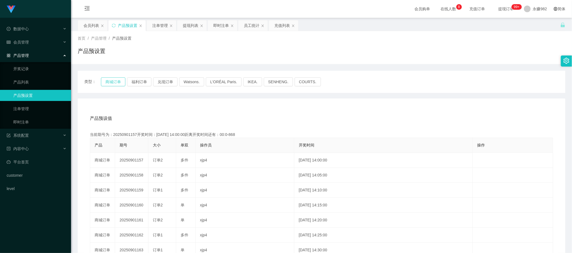
click at [120, 83] on button "商城订单" at bounding box center [113, 81] width 24 height 9
click at [118, 85] on button "商城订单" at bounding box center [113, 81] width 24 height 9
click at [157, 26] on div "注单管理" at bounding box center [160, 25] width 16 height 11
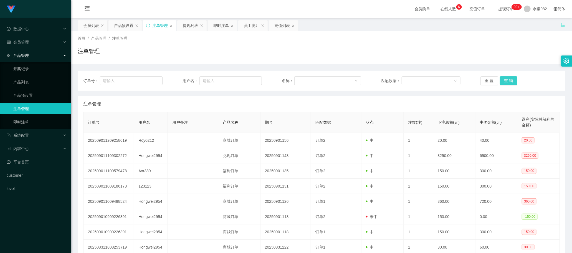
click at [505, 81] on button "查 询" at bounding box center [509, 80] width 18 height 9
drag, startPoint x: 300, startPoint y: 102, endPoint x: 362, endPoint y: 95, distance: 63.3
click at [300, 102] on div "注单管理" at bounding box center [321, 104] width 476 height 16
click at [504, 83] on button "查 询" at bounding box center [509, 80] width 18 height 9
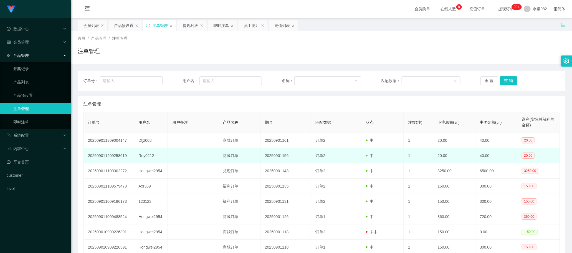
click at [225, 149] on td "商城订单" at bounding box center [239, 155] width 42 height 15
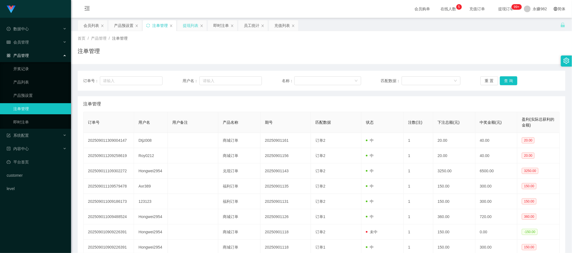
click at [192, 26] on div "提现列表" at bounding box center [191, 25] width 16 height 11
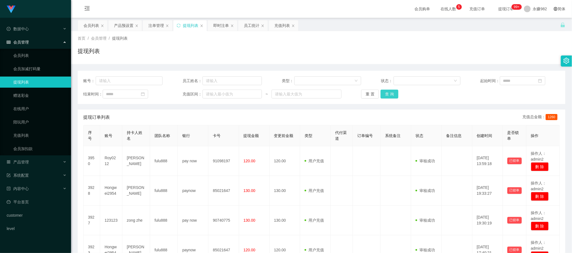
click at [390, 91] on button "查 询" at bounding box center [389, 94] width 18 height 9
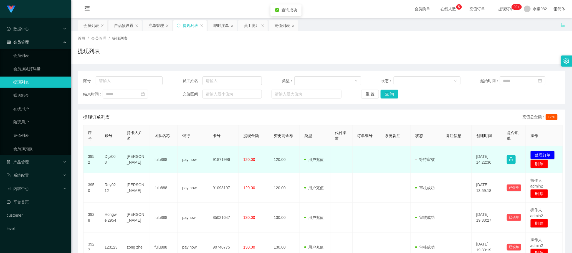
click at [109, 153] on td "Dtjz008" at bounding box center [111, 159] width 22 height 27
copy td "Dtjz008"
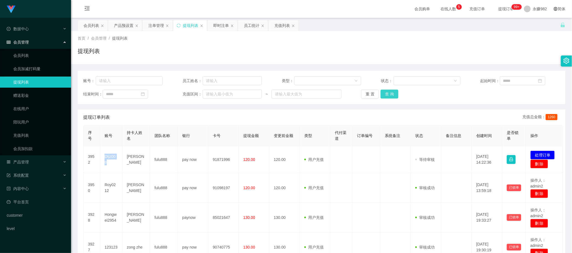
click at [390, 94] on button "查 询" at bounding box center [389, 94] width 18 height 9
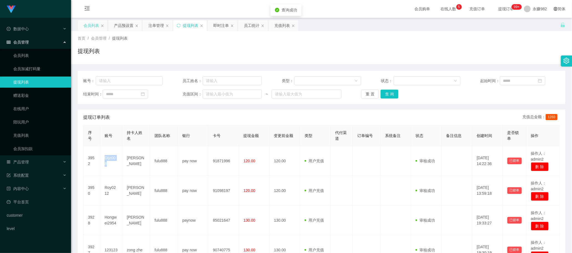
click at [90, 27] on div "会员列表" at bounding box center [91, 25] width 16 height 11
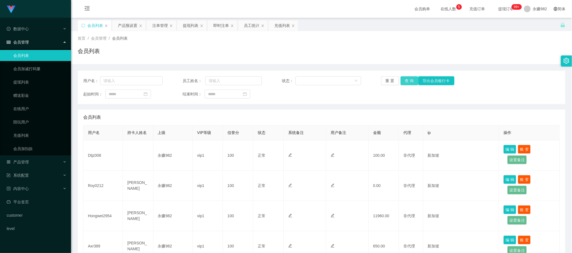
click at [402, 82] on button "查 询" at bounding box center [409, 80] width 18 height 9
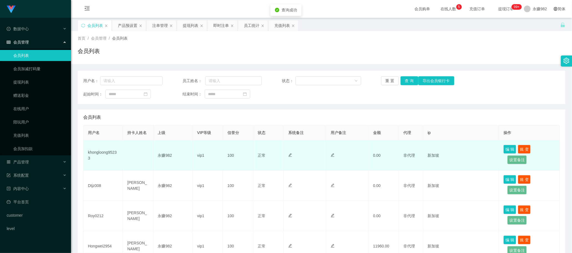
click at [110, 154] on td "khongloong95233" at bounding box center [102, 155] width 39 height 30
copy td "khongloong95233"
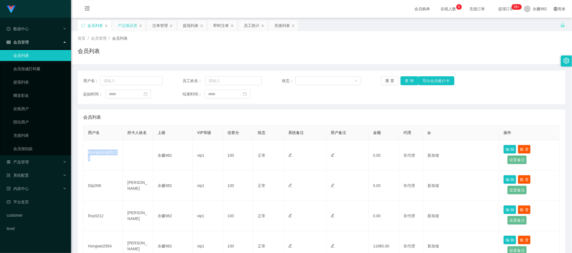
click at [124, 28] on div "产品预设置" at bounding box center [127, 25] width 19 height 11
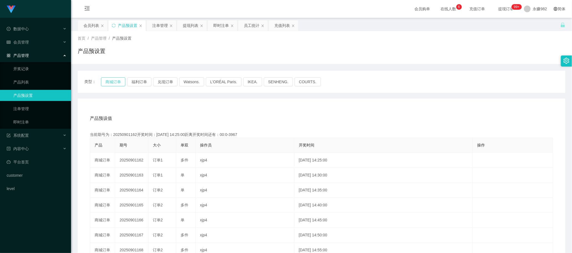
click at [115, 81] on button "商城订单" at bounding box center [113, 81] width 24 height 9
drag, startPoint x: 161, startPoint y: 26, endPoint x: 181, endPoint y: 38, distance: 23.3
click at [161, 26] on div "注单管理" at bounding box center [160, 25] width 16 height 11
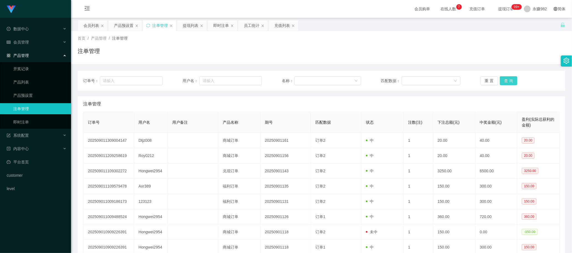
click at [507, 82] on button "查 询" at bounding box center [509, 80] width 18 height 9
click at [190, 25] on div "提现列表" at bounding box center [191, 25] width 16 height 11
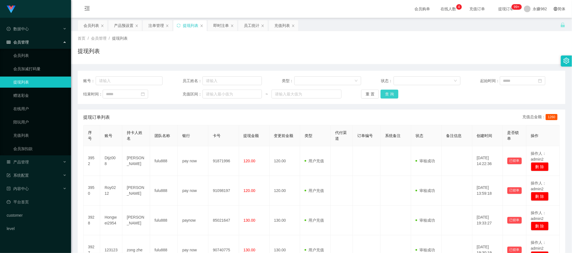
click at [395, 92] on button "查 询" at bounding box center [389, 94] width 18 height 9
click at [393, 92] on button "查 询" at bounding box center [389, 94] width 18 height 9
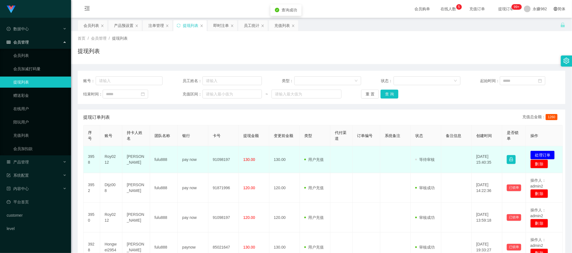
click at [112, 157] on td "Roy0212" at bounding box center [111, 159] width 22 height 27
copy td "Roy0212"
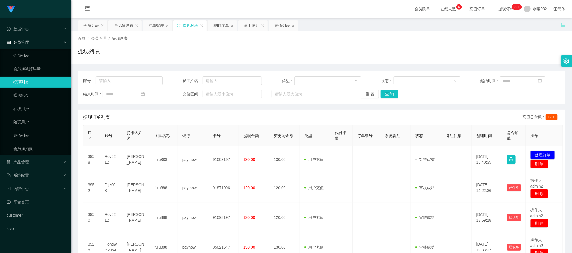
click at [389, 100] on div "账号： 员工姓名： 类型： 状态： 起始时间： 结束时间： 充值区间： ~ 重 置 查 询" at bounding box center [322, 87] width 488 height 33
click at [389, 97] on button "查 询" at bounding box center [389, 94] width 18 height 9
